Goal: Task Accomplishment & Management: Manage account settings

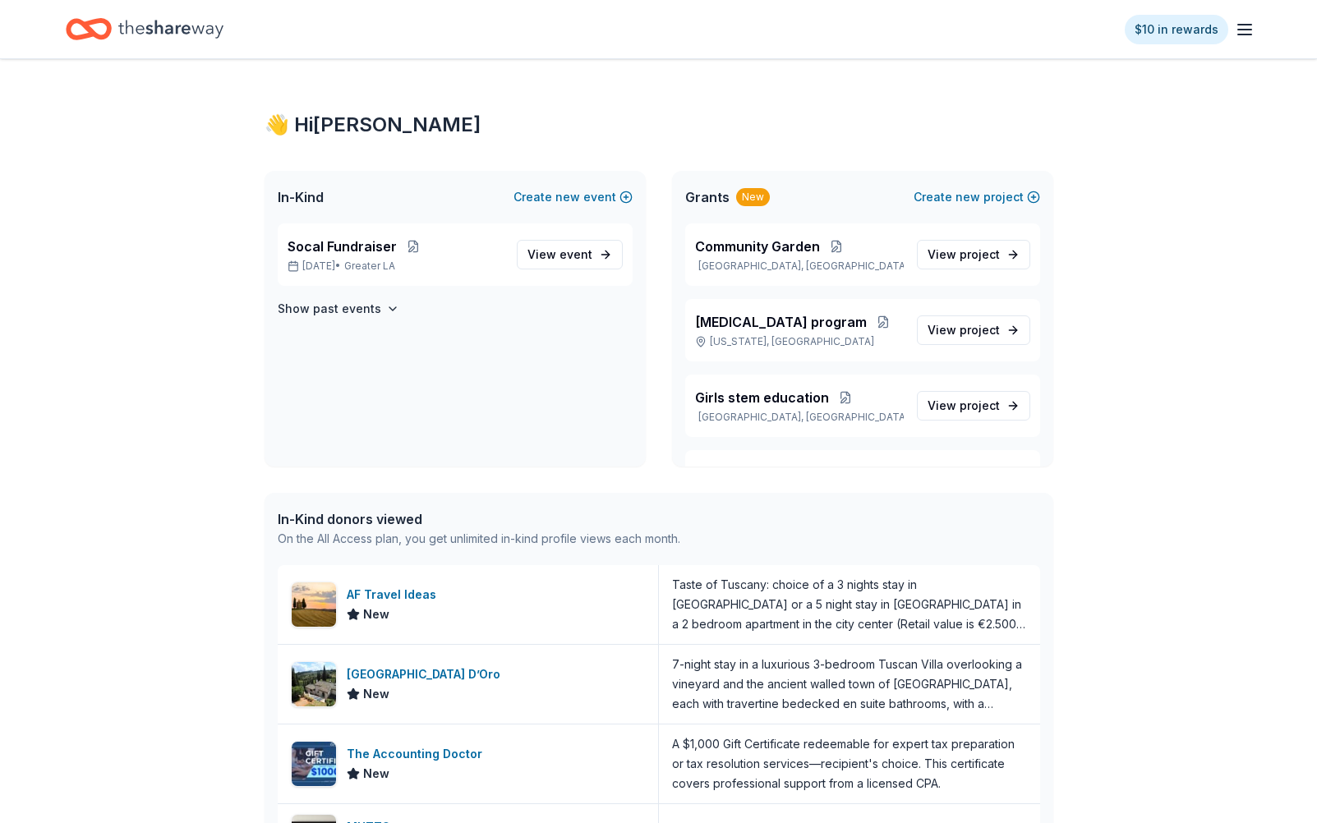
click at [1248, 26] on icon "button" at bounding box center [1245, 30] width 20 height 20
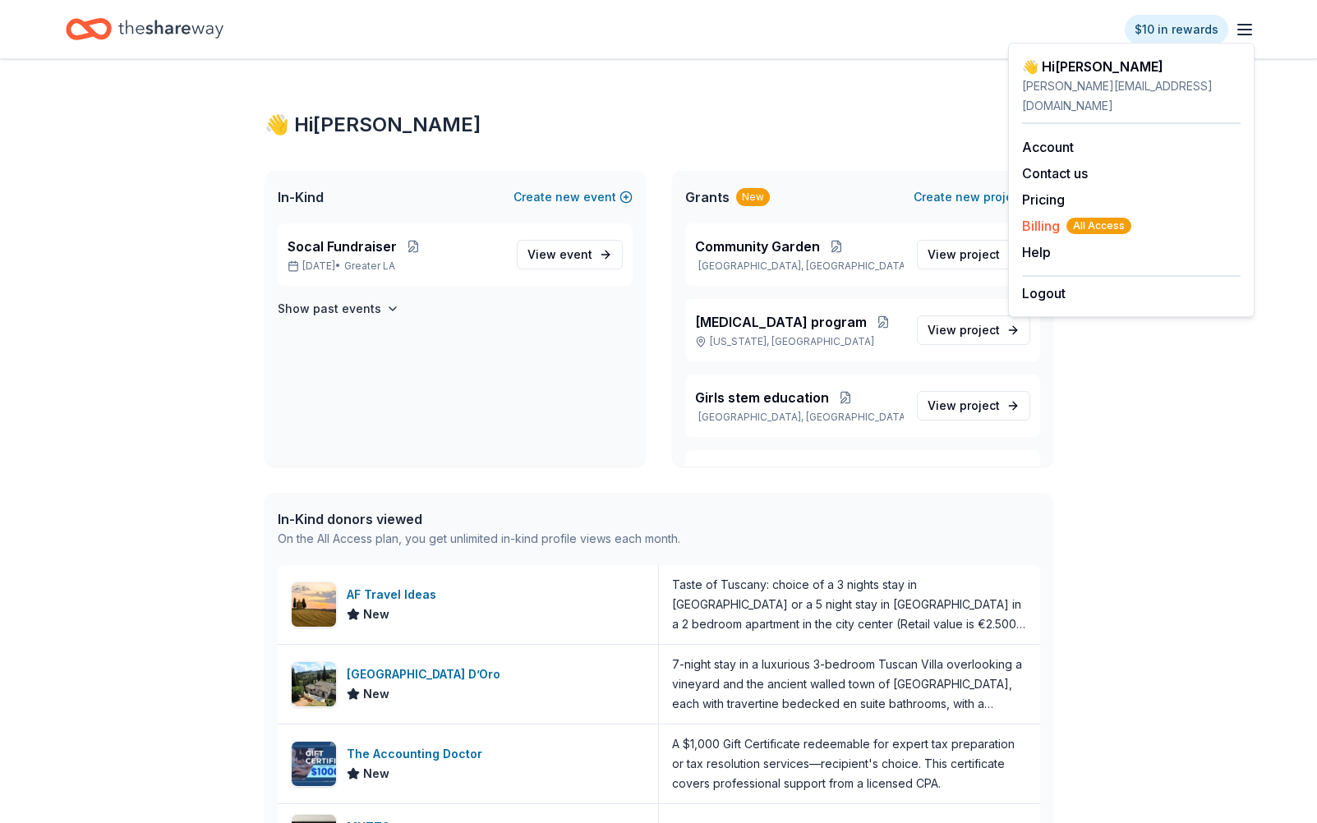
click at [1061, 216] on span "Billing All Access" at bounding box center [1076, 226] width 109 height 20
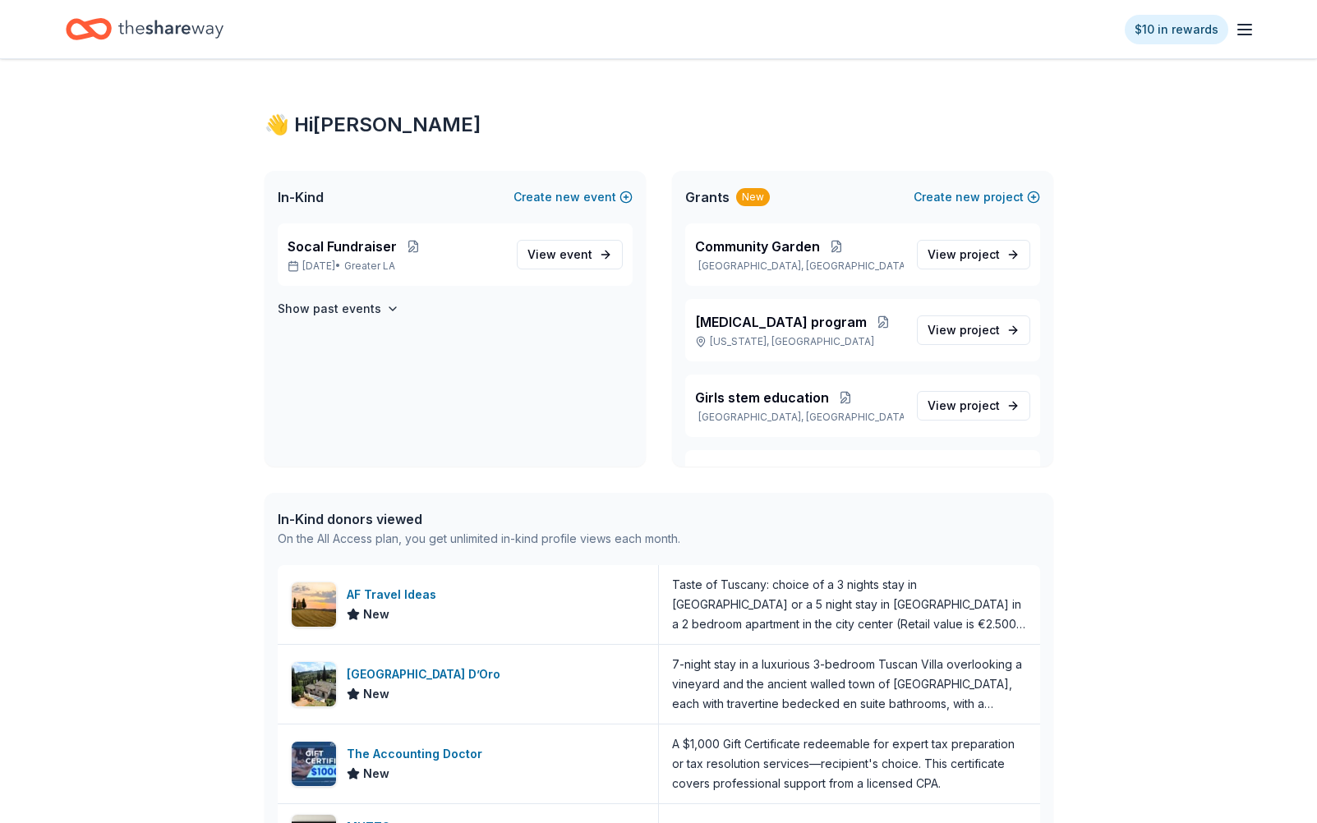
click at [1243, 30] on line "button" at bounding box center [1244, 30] width 13 height 0
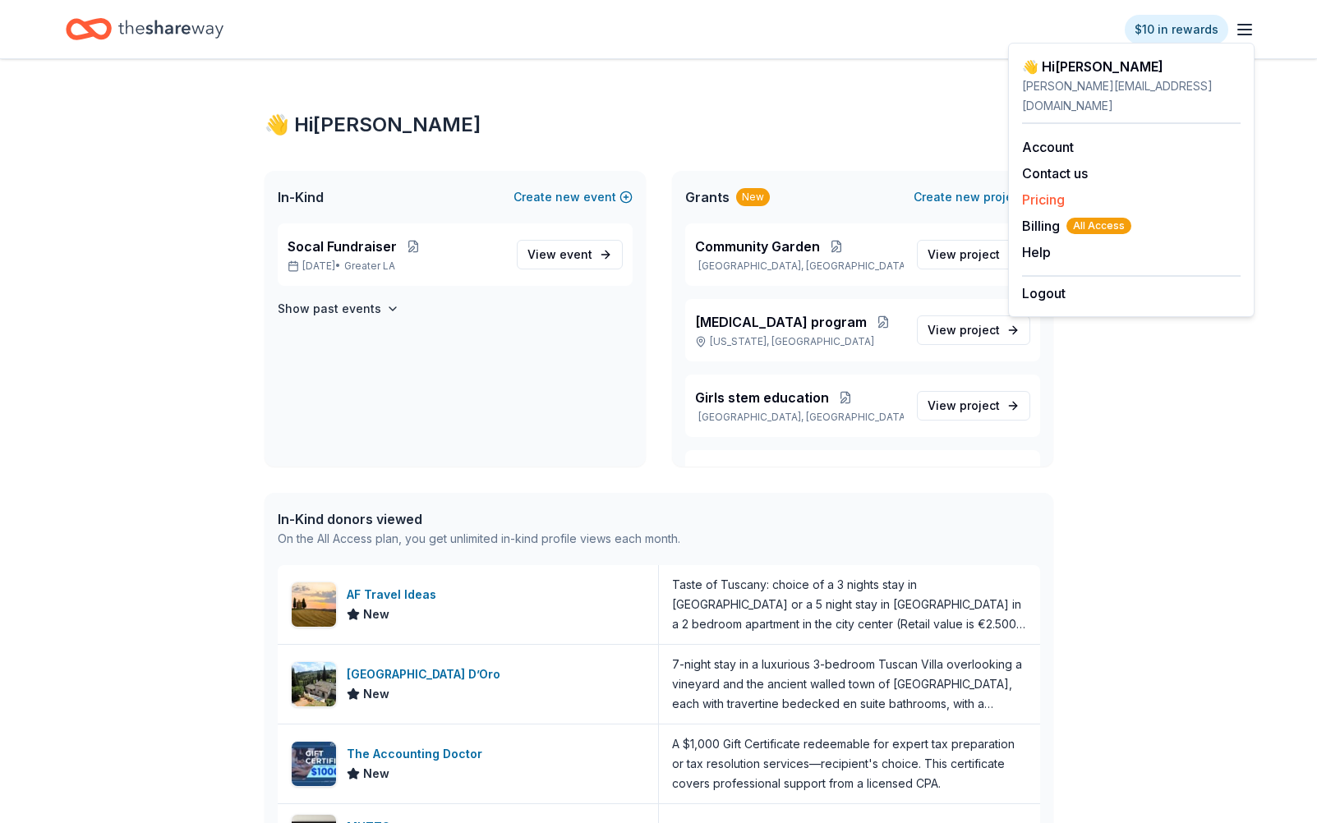
click at [1045, 191] on link "Pricing" at bounding box center [1043, 199] width 43 height 16
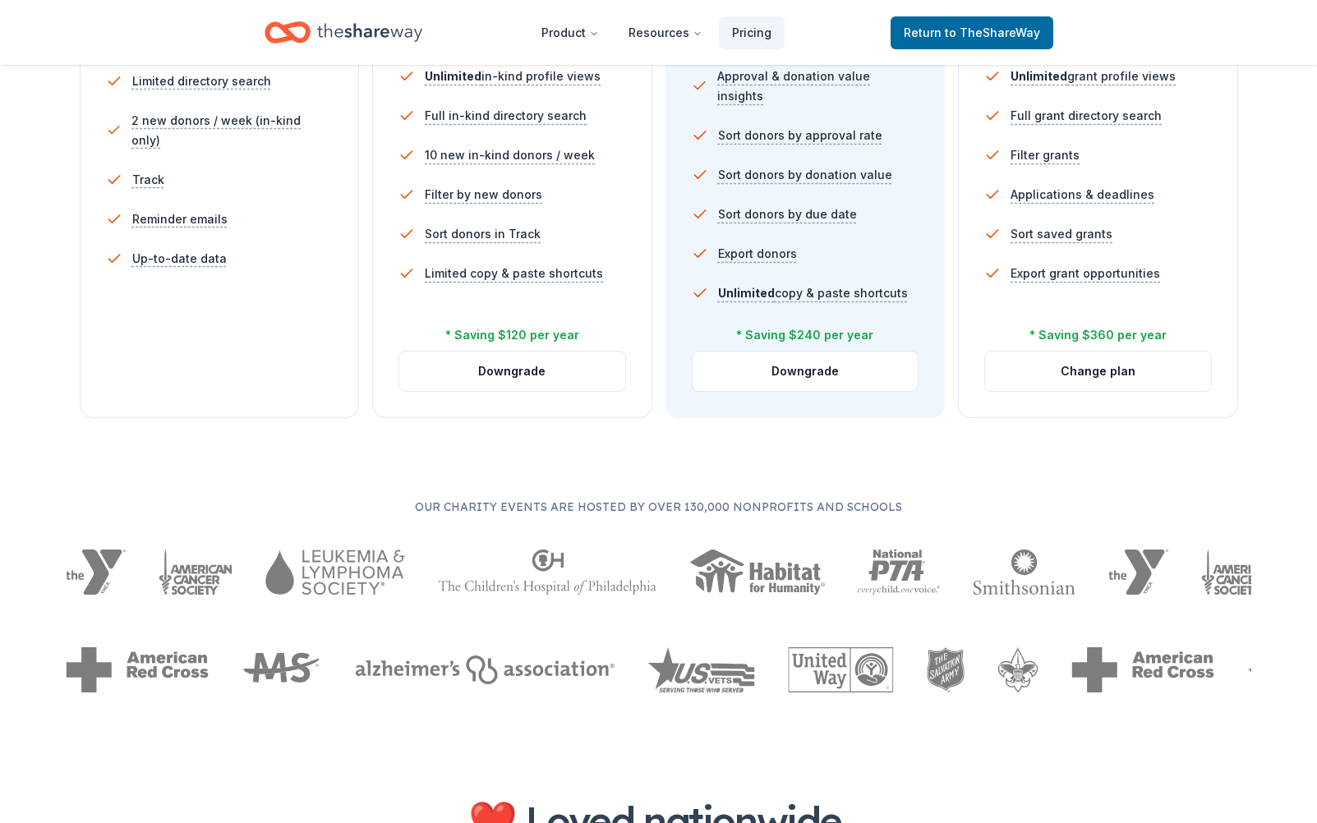
scroll to position [662, 0]
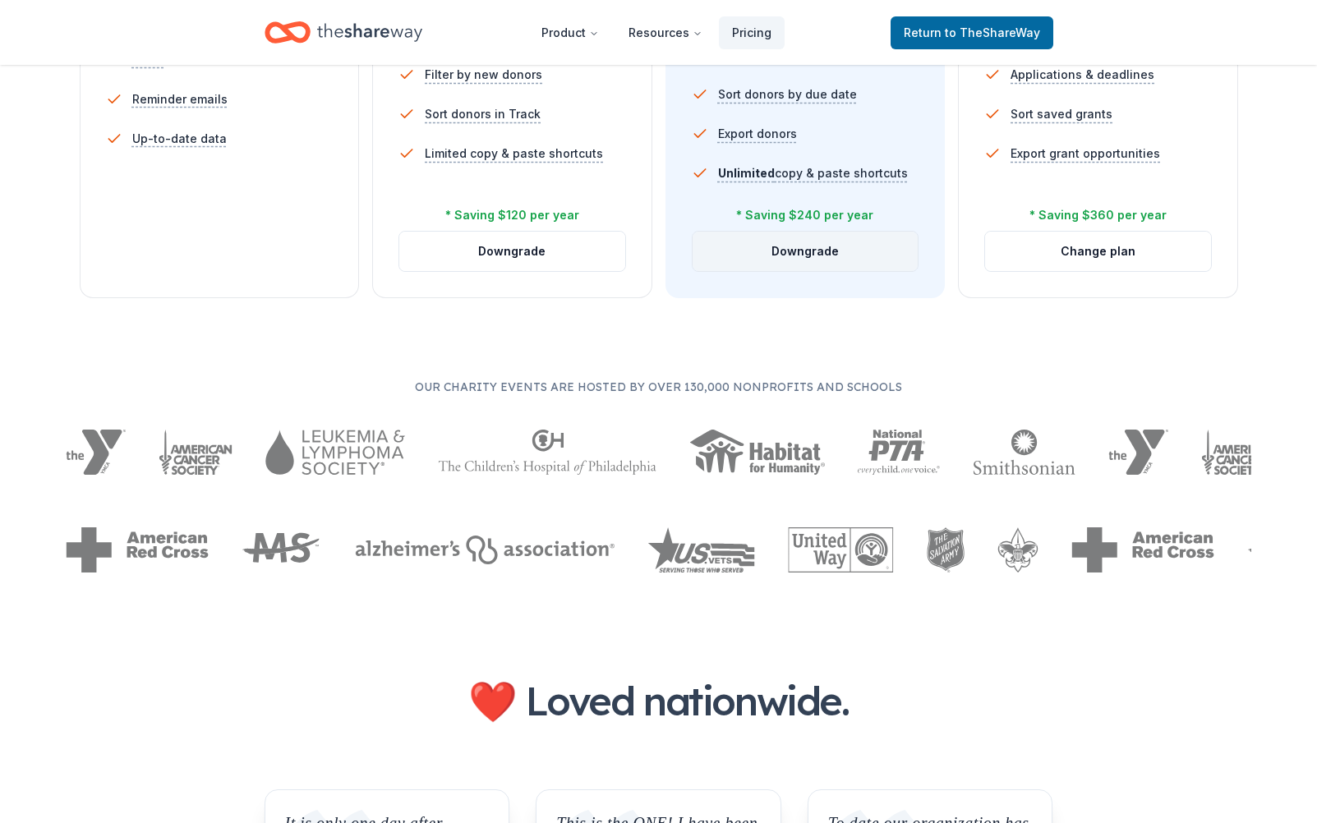
click at [826, 248] on button "Downgrade" at bounding box center [806, 251] width 226 height 39
